Goal: Task Accomplishment & Management: Complete application form

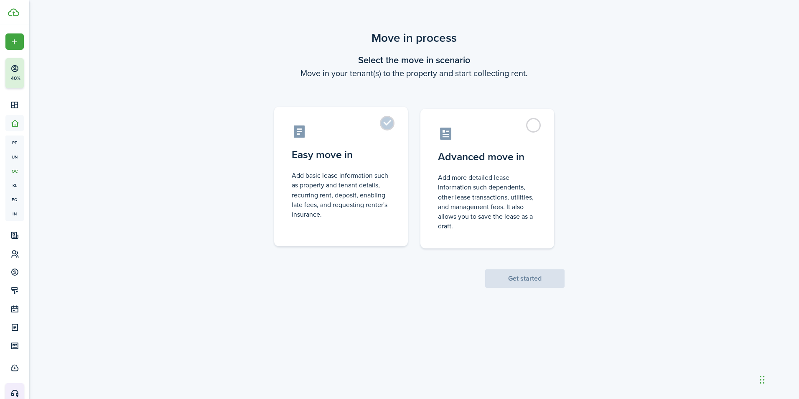
click at [321, 161] on control-radio-card-title "Easy move in" at bounding box center [341, 154] width 99 height 15
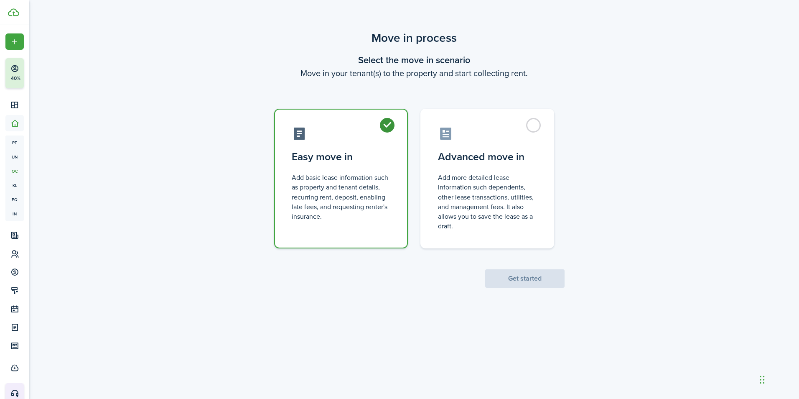
radio input "true"
click at [521, 284] on button "Get started" at bounding box center [524, 278] width 79 height 18
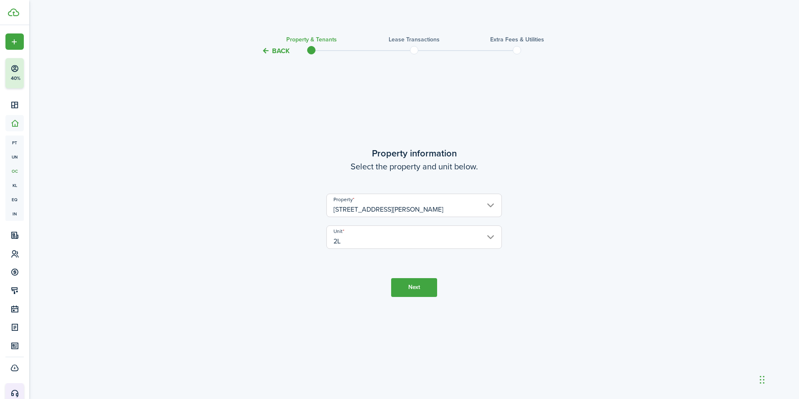
click at [412, 278] on button "Next" at bounding box center [414, 287] width 46 height 19
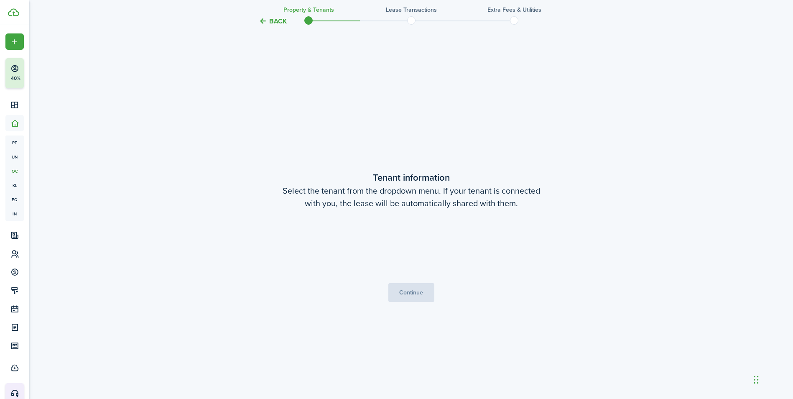
scroll to position [343, 0]
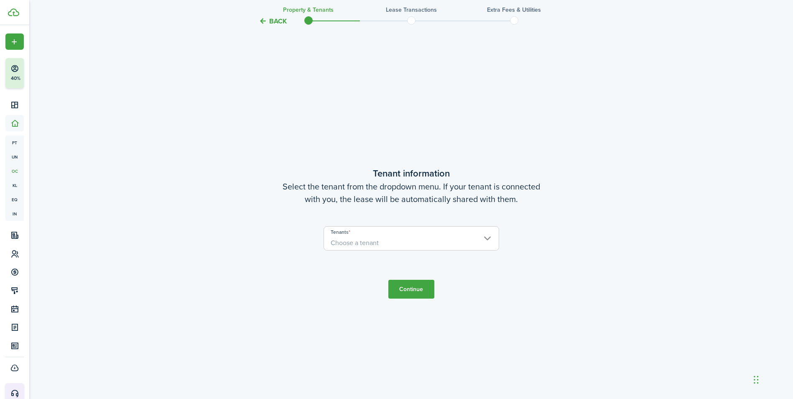
click at [482, 237] on span "Choose a tenant" at bounding box center [411, 243] width 175 height 14
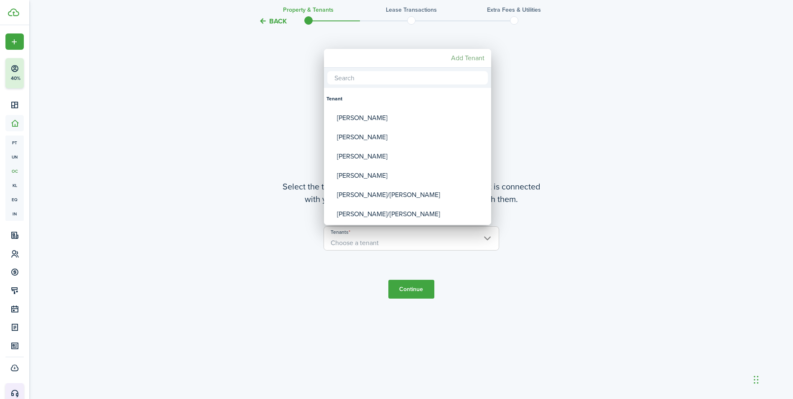
click at [470, 61] on mbsc-button "Add Tenant" at bounding box center [468, 58] width 40 height 15
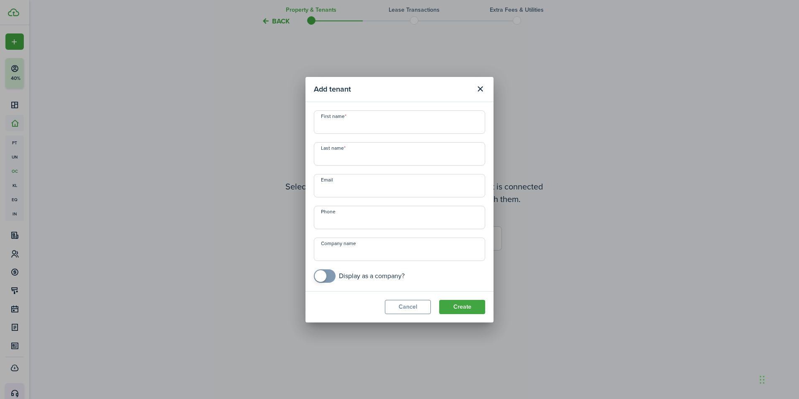
click at [367, 123] on input "First name" at bounding box center [399, 121] width 171 height 23
type input "[PERSON_NAME]"
click at [368, 214] on input "+1" at bounding box center [399, 217] width 171 height 23
type input "[PHONE_NUMBER]"
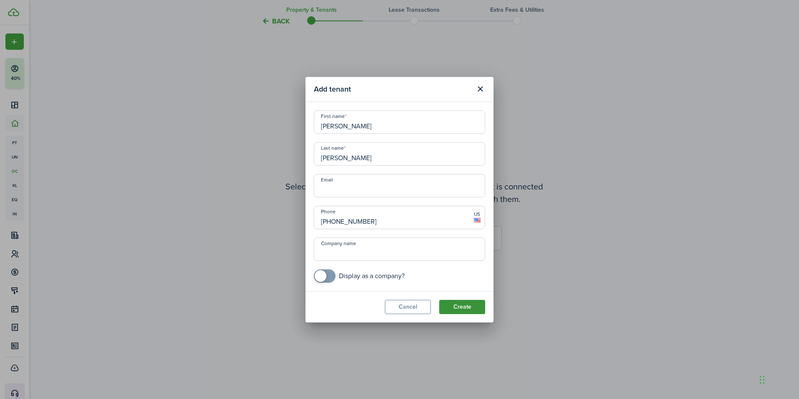
click at [452, 306] on button "Create" at bounding box center [462, 307] width 46 height 14
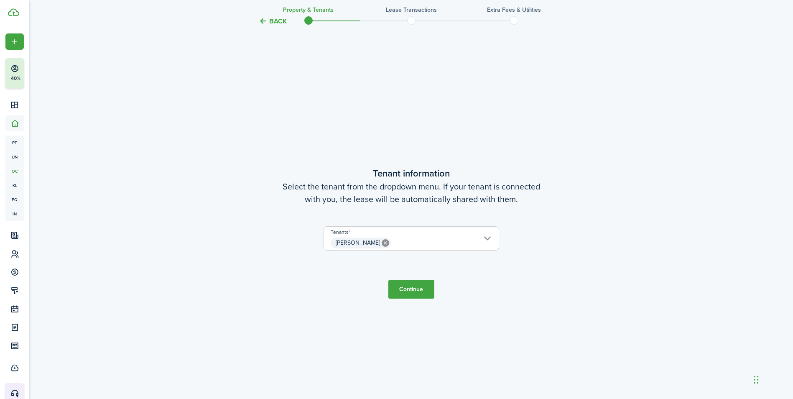
click at [419, 293] on button "Continue" at bounding box center [411, 289] width 46 height 19
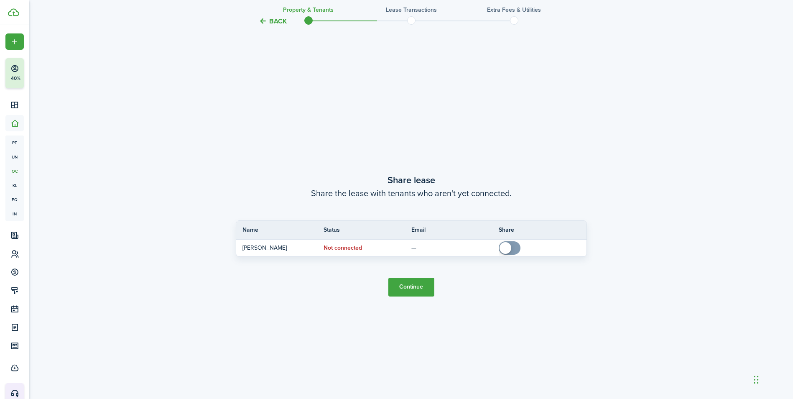
scroll to position [742, 0]
click at [412, 291] on button "Continue" at bounding box center [411, 285] width 46 height 19
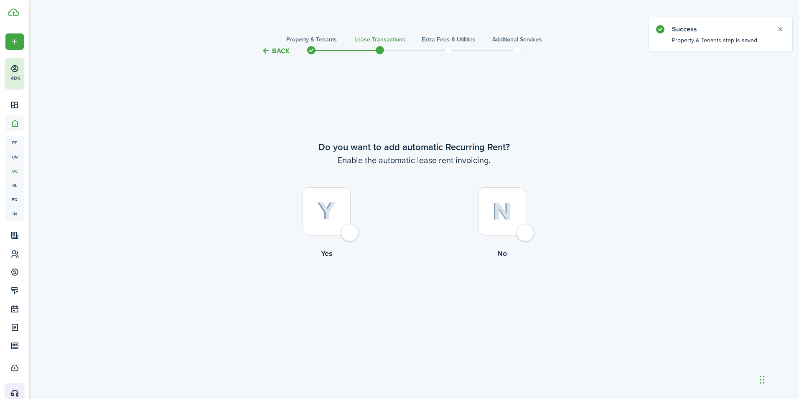
click at [322, 209] on img at bounding box center [326, 211] width 19 height 18
radio input "true"
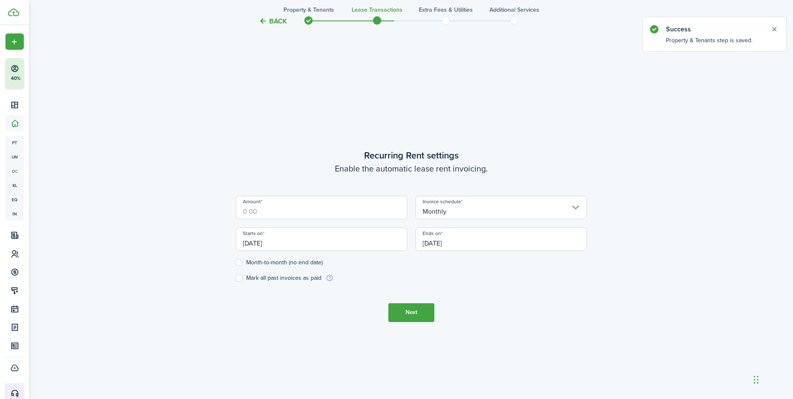
scroll to position [343, 0]
click at [278, 204] on input "Amount" at bounding box center [321, 204] width 171 height 23
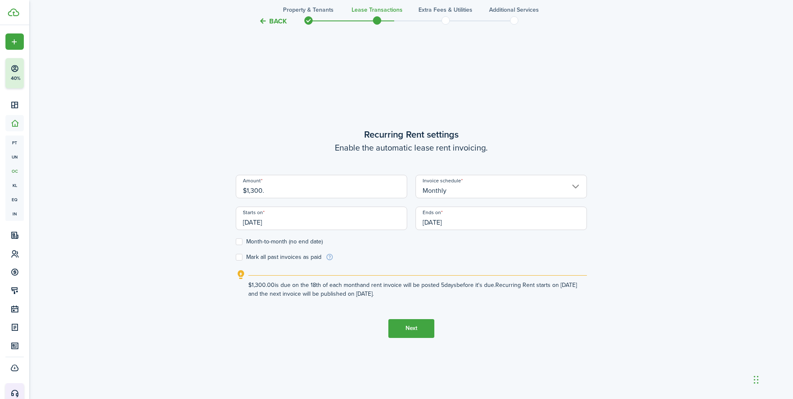
type input "$1,300.00"
click at [319, 231] on div "Starts on [DATE]" at bounding box center [322, 223] width 180 height 32
click at [295, 225] on input "[DATE]" at bounding box center [321, 218] width 171 height 23
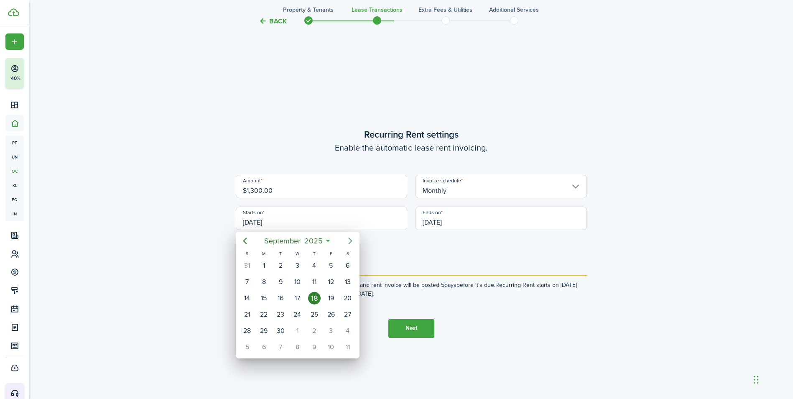
click at [352, 239] on icon "Next page" at bounding box center [350, 241] width 10 height 10
click at [298, 265] on div "1" at bounding box center [297, 265] width 13 height 13
type input "[DATE]"
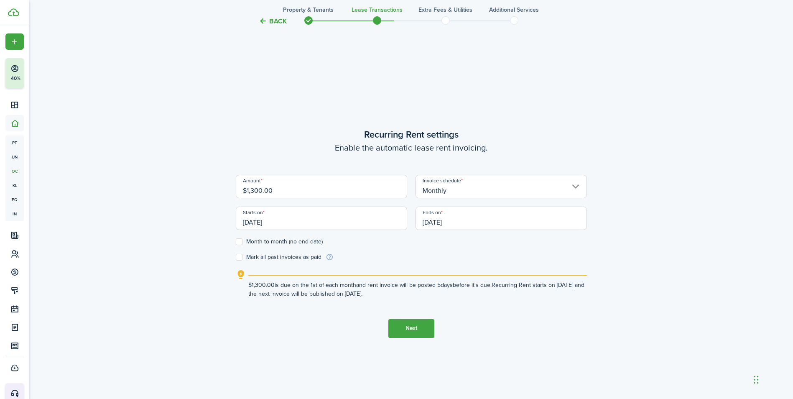
click at [239, 244] on label "Month-to-month (no end date)" at bounding box center [279, 241] width 87 height 7
click at [236, 242] on input "Month-to-month (no end date)" at bounding box center [235, 241] width 0 height 0
checkbox input "true"
click at [409, 328] on button "Next" at bounding box center [411, 328] width 46 height 19
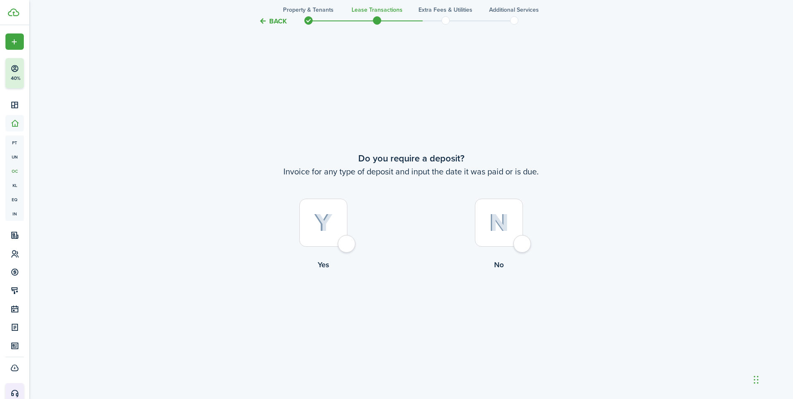
scroll to position [742, 0]
click at [500, 222] on img at bounding box center [499, 222] width 20 height 18
radio input "true"
click at [411, 306] on button "Continue" at bounding box center [411, 304] width 46 height 19
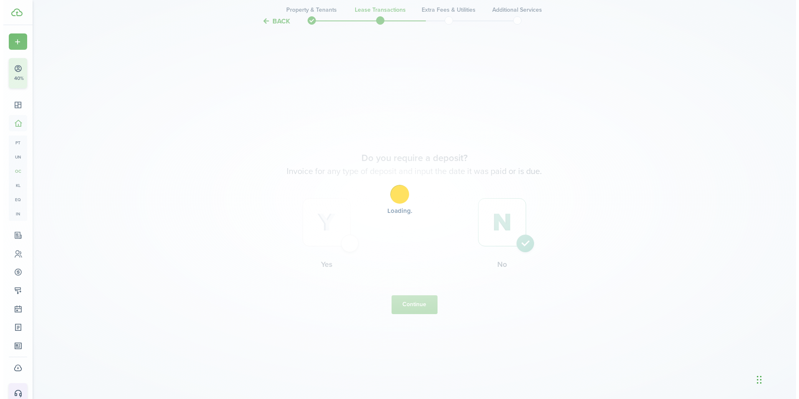
scroll to position [0, 0]
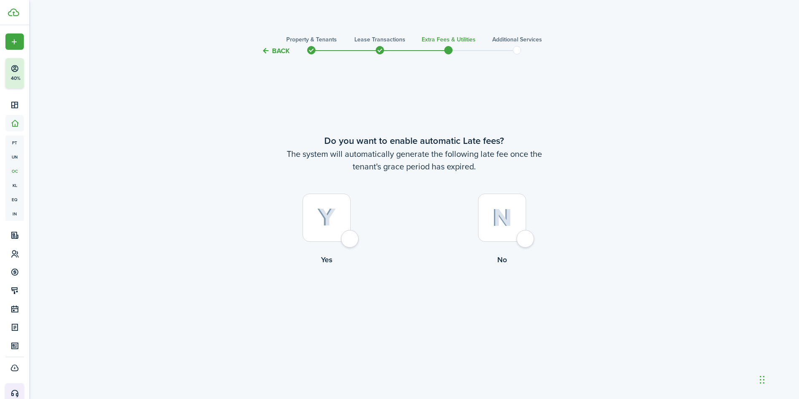
click at [503, 210] on img at bounding box center [503, 218] width 20 height 18
radio input "true"
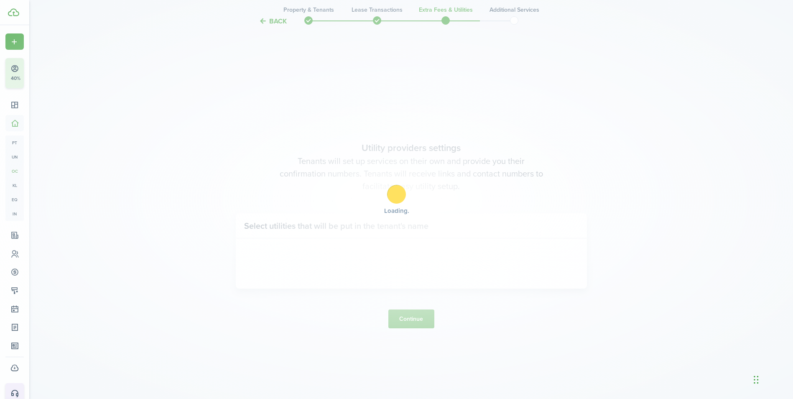
scroll to position [343, 0]
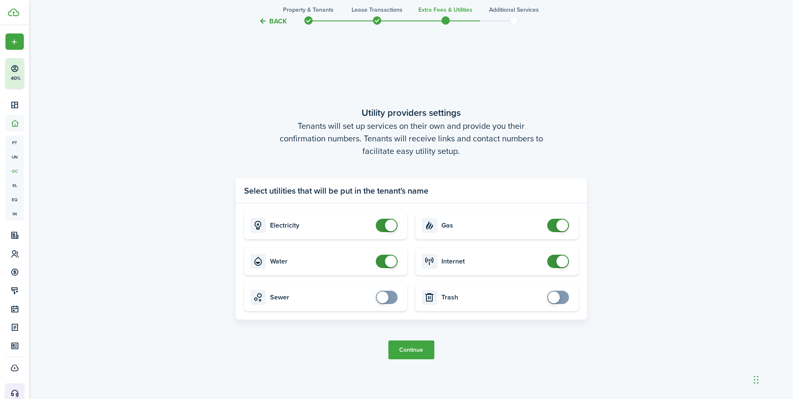
checkbox input "false"
click at [393, 257] on span at bounding box center [391, 261] width 12 height 12
click at [411, 353] on button "Continue" at bounding box center [411, 349] width 46 height 19
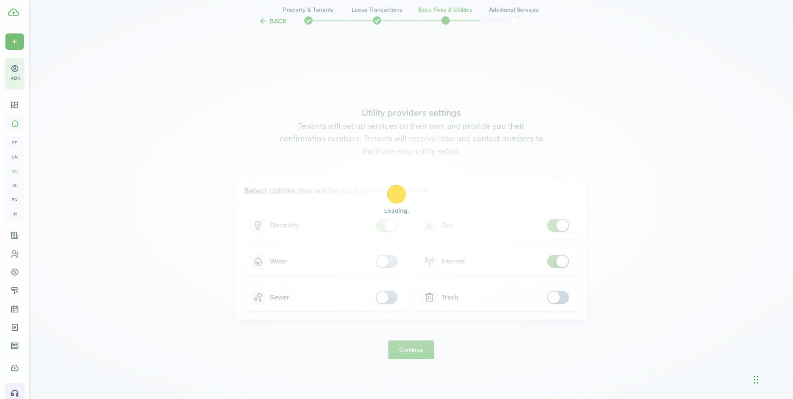
scroll to position [0, 0]
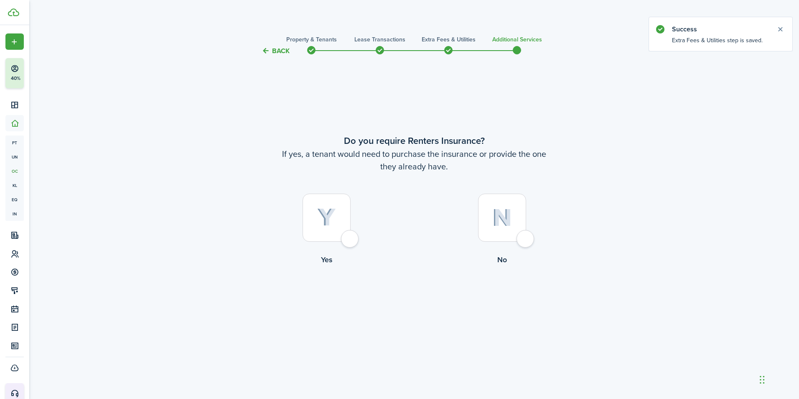
click at [496, 222] on img at bounding box center [503, 218] width 20 height 18
radio input "true"
click at [424, 301] on button "Complete move in" at bounding box center [414, 299] width 61 height 19
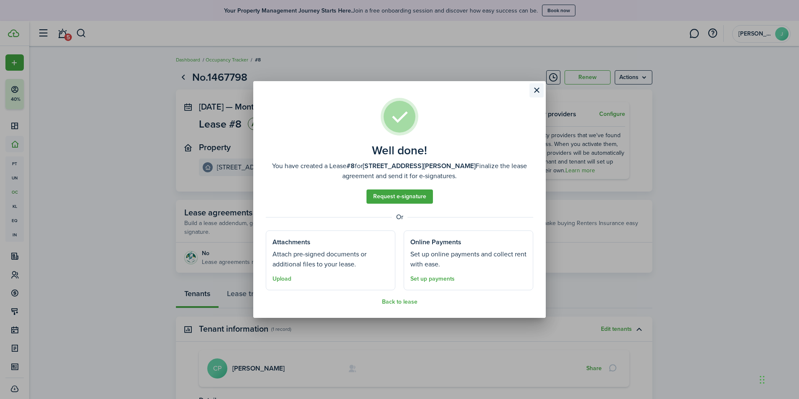
click at [540, 91] on button "Close modal" at bounding box center [537, 90] width 14 height 14
